Goal: Find contact information: Find contact information

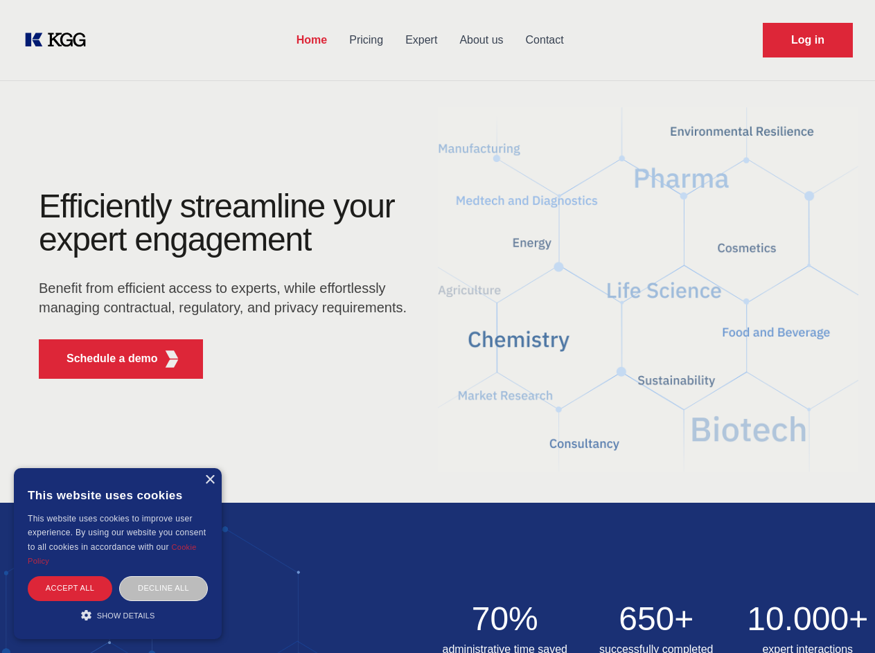
click at [437, 326] on div "Efficiently streamline your expert engagement Benefit from efficient access to …" at bounding box center [227, 290] width 421 height 200
click at [104, 359] on p "Schedule a demo" at bounding box center [112, 359] width 91 height 17
click at [209, 480] on div "× This website uses cookies This website uses cookies to improve user experienc…" at bounding box center [118, 553] width 208 height 171
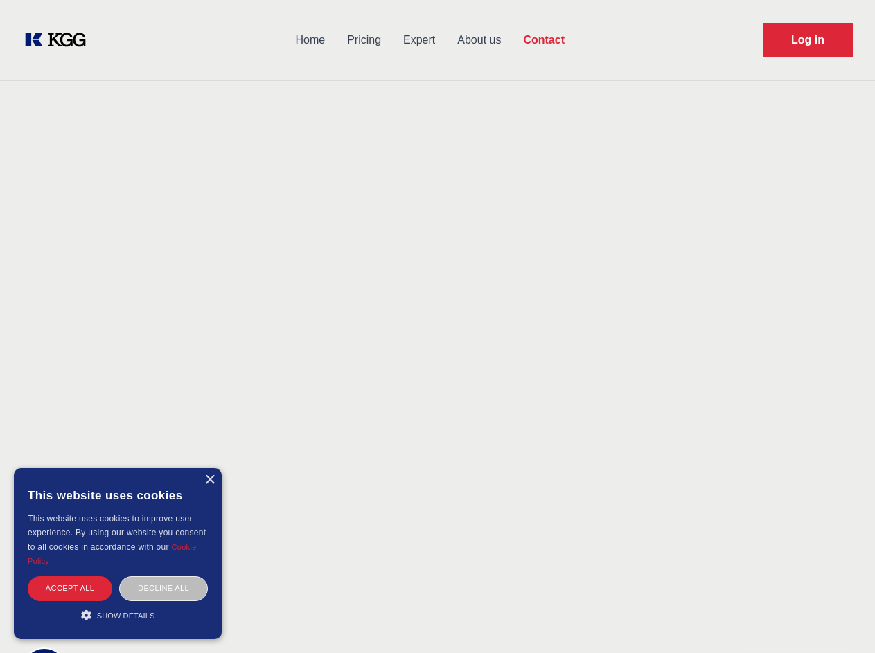
click at [70, 588] on div "Accept all" at bounding box center [70, 588] width 85 height 24
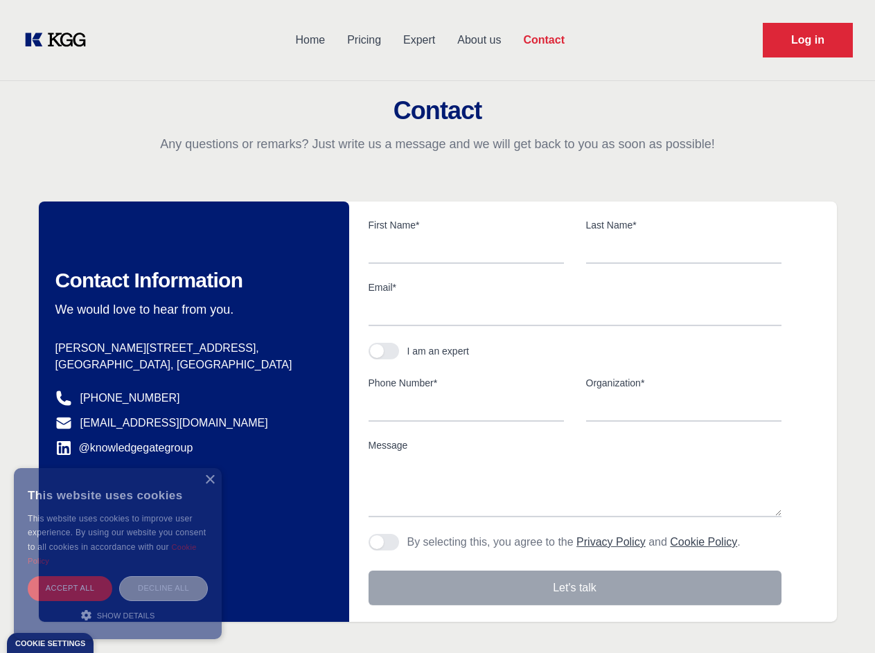
click at [164, 588] on div "Decline all" at bounding box center [163, 588] width 89 height 24
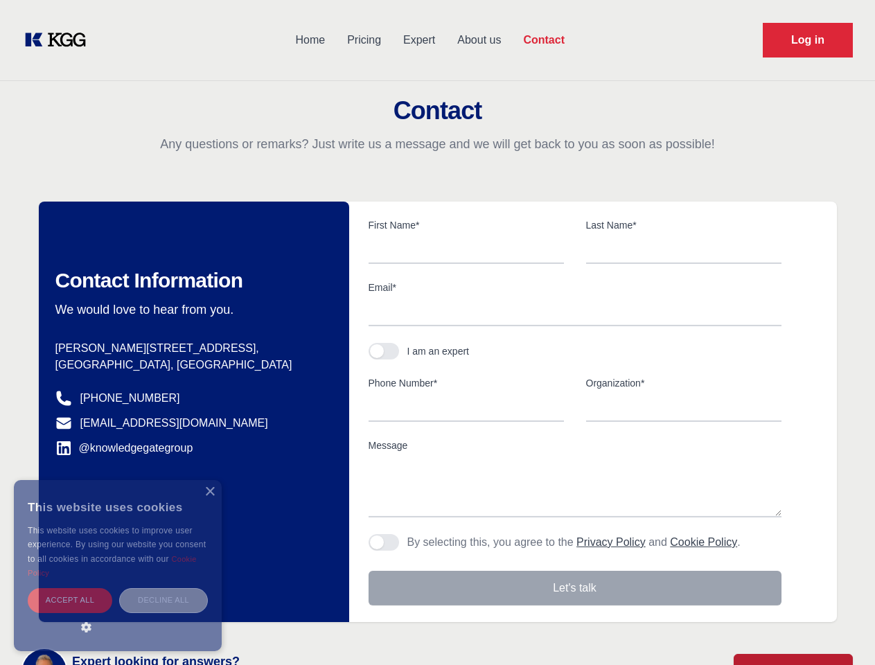
click at [118, 615] on main "Contact Any questions or remarks? Just write us a message and we will get back …" at bounding box center [437, 360] width 875 height 721
